Goal: Information Seeking & Learning: Check status

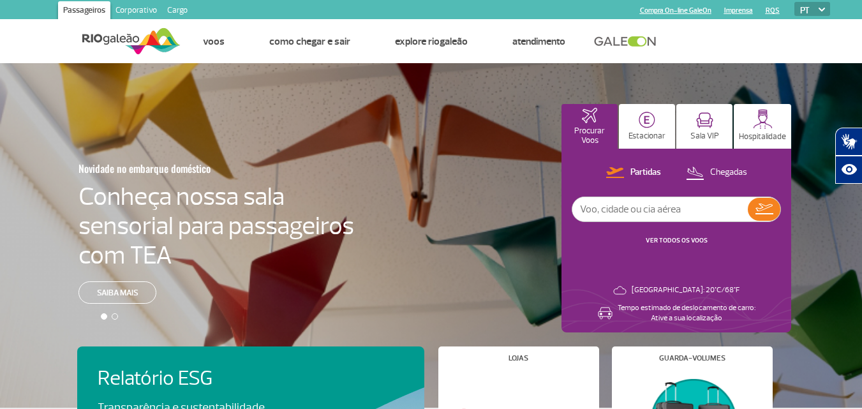
click at [694, 212] on input "text" at bounding box center [659, 209] width 175 height 24
click at [693, 242] on link "VER TODOS OS VOOS" at bounding box center [676, 240] width 62 height 8
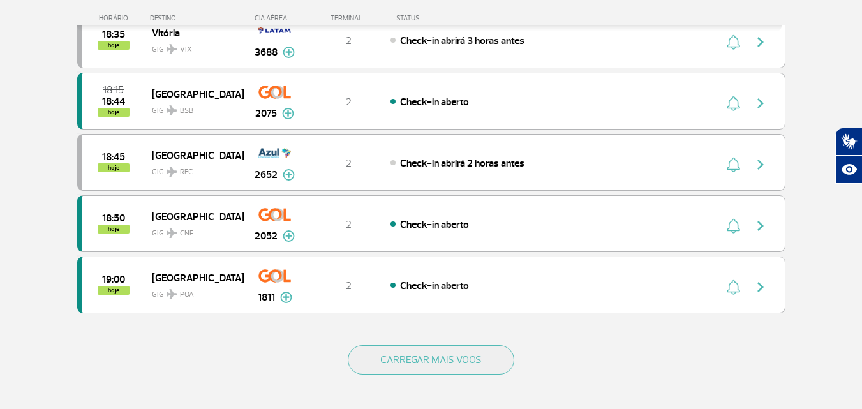
scroll to position [1148, 0]
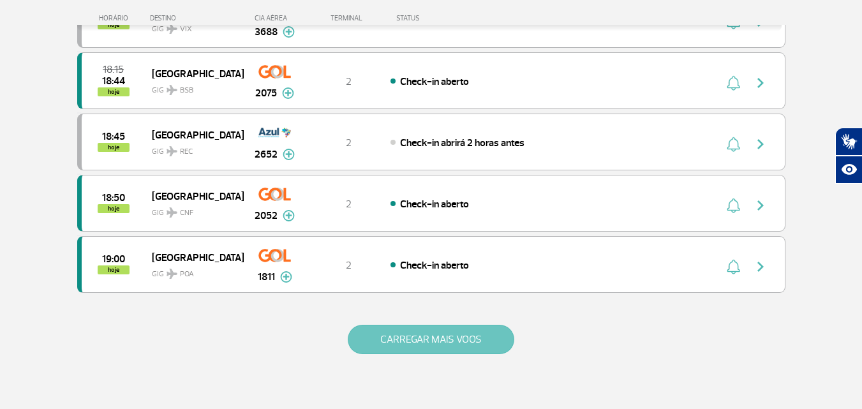
click at [510, 334] on button "CARREGAR MAIS VOOS" at bounding box center [431, 339] width 166 height 29
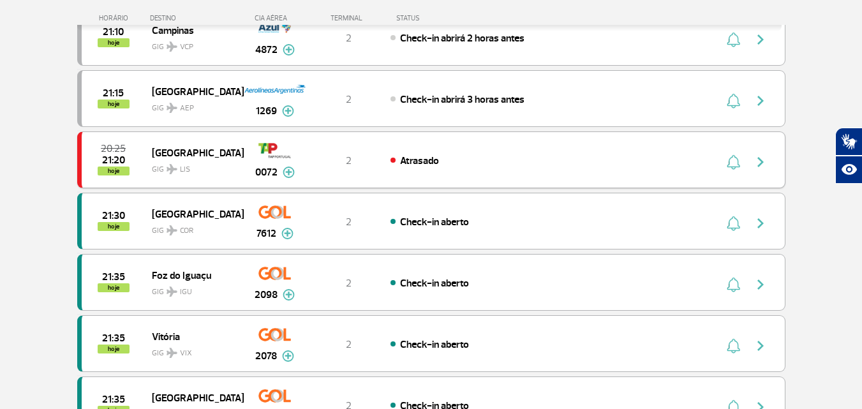
scroll to position [2359, 0]
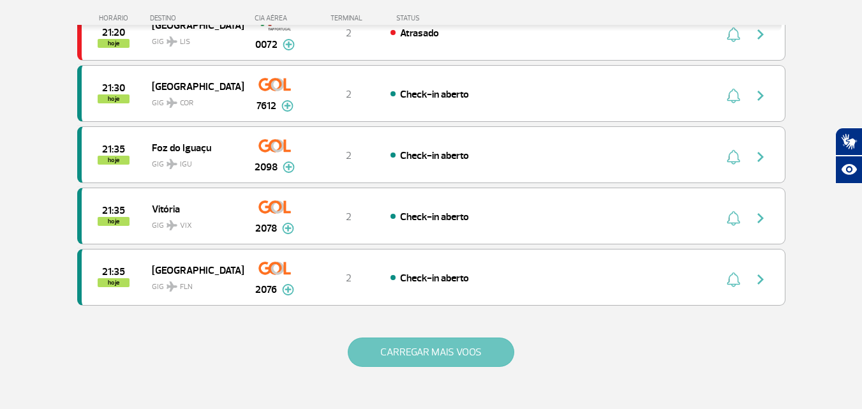
click at [486, 346] on button "CARREGAR MAIS VOOS" at bounding box center [431, 351] width 166 height 29
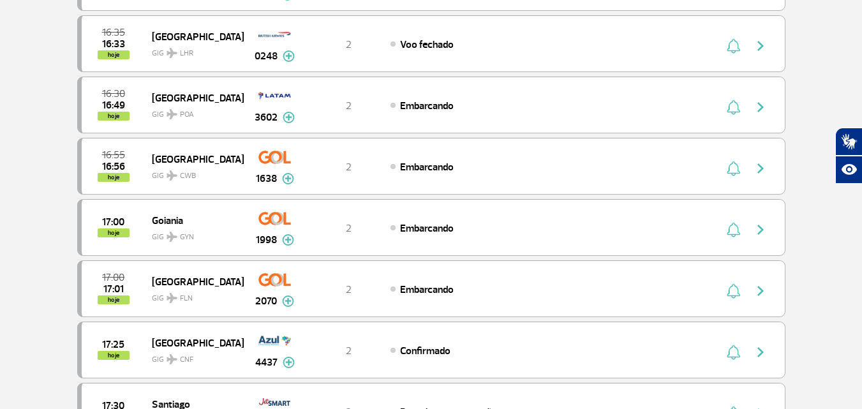
scroll to position [64, 0]
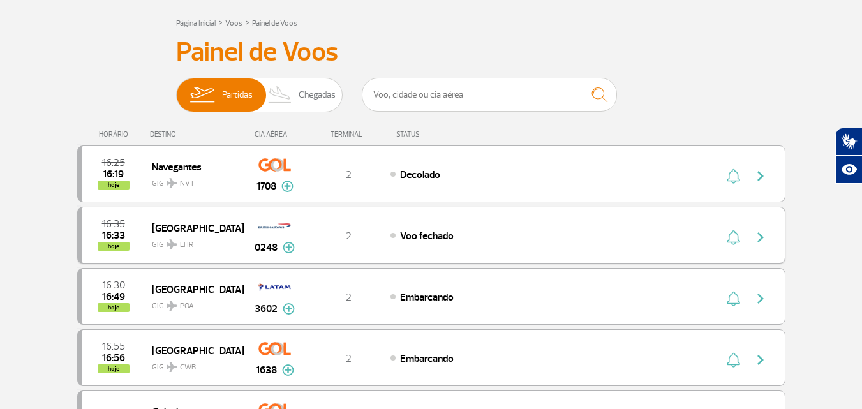
click at [762, 230] on img "button" at bounding box center [759, 237] width 15 height 15
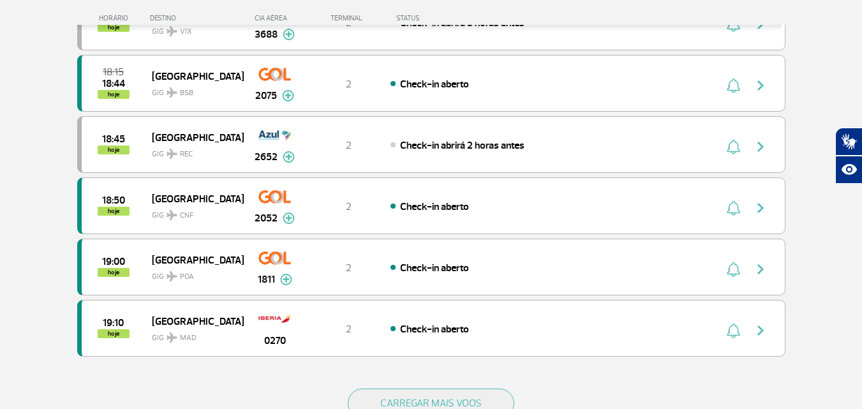
scroll to position [1148, 0]
